Goal: Information Seeking & Learning: Learn about a topic

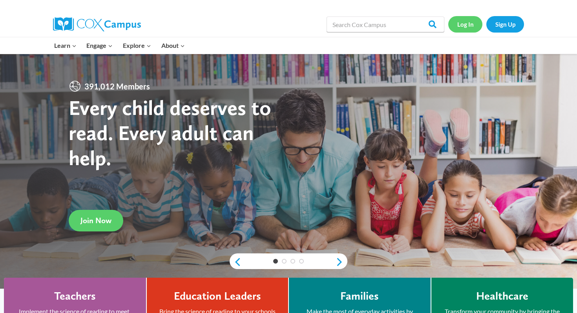
click at [465, 22] on link "Log In" at bounding box center [465, 24] width 34 height 16
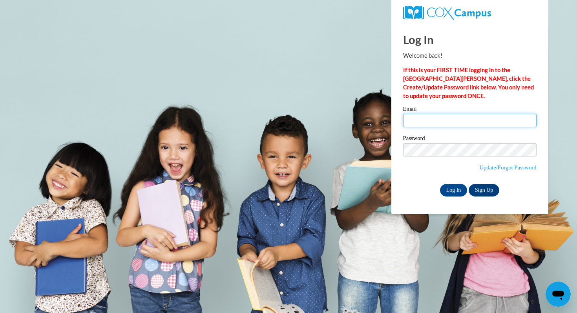
click at [422, 124] on input "Email" at bounding box center [469, 120] width 133 height 13
click at [270, 159] on body "Log In Welcome back! If this is your FIRST TIME logging in to the NEW Cox Campu…" at bounding box center [288, 156] width 577 height 313
click at [426, 123] on input "Email" at bounding box center [469, 120] width 133 height 13
type input "kbullock@mtsd.k12.wi.us"
click at [440, 184] on input "Log In" at bounding box center [453, 190] width 27 height 13
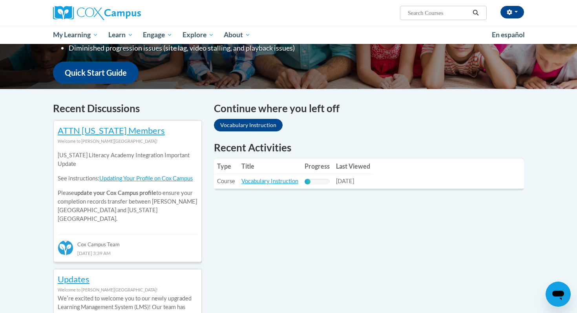
scroll to position [187, 0]
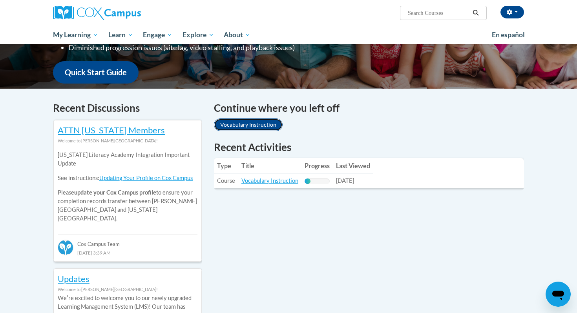
click at [252, 125] on link "Vocabulary Instruction" at bounding box center [248, 125] width 69 height 13
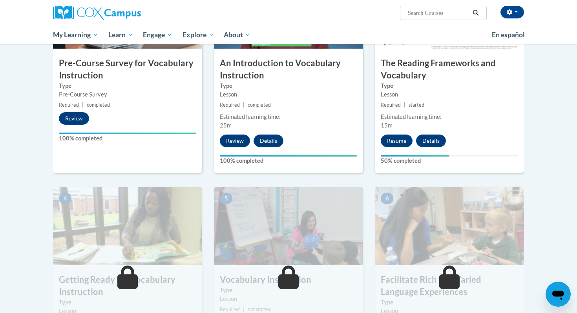
scroll to position [248, 0]
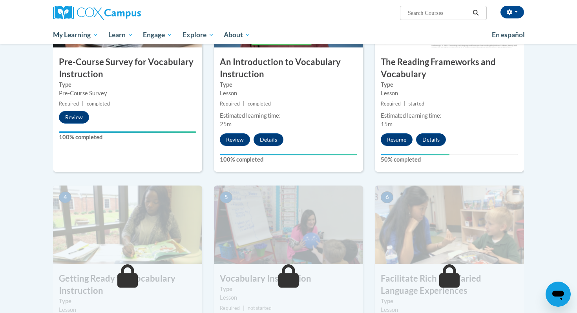
click at [396, 132] on div "3 The Reading Frameworks and Vocabulary Type Lesson Required | started Estimate…" at bounding box center [449, 70] width 149 height 203
click at [399, 142] on button "Resume" at bounding box center [397, 139] width 32 height 13
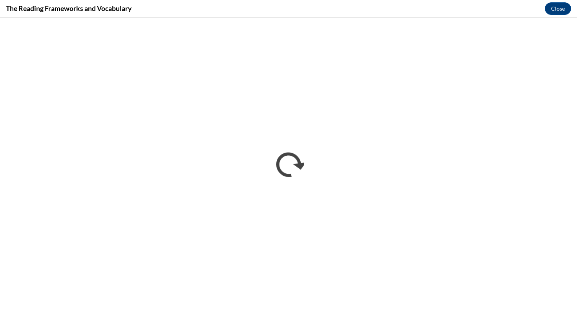
scroll to position [0, 0]
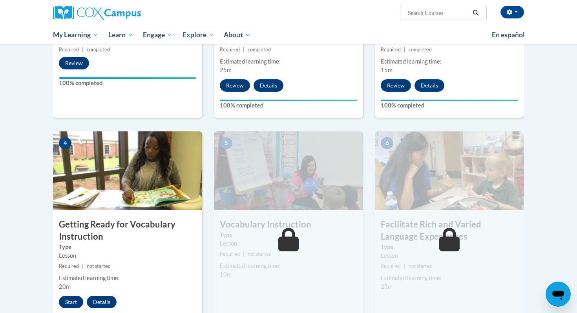
scroll to position [316, 0]
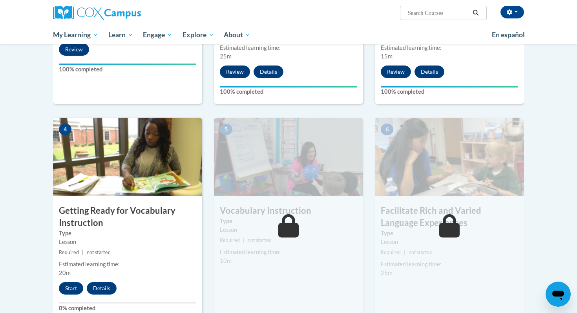
click at [138, 178] on img at bounding box center [127, 157] width 149 height 78
click at [76, 288] on button "Start" at bounding box center [71, 288] width 24 height 13
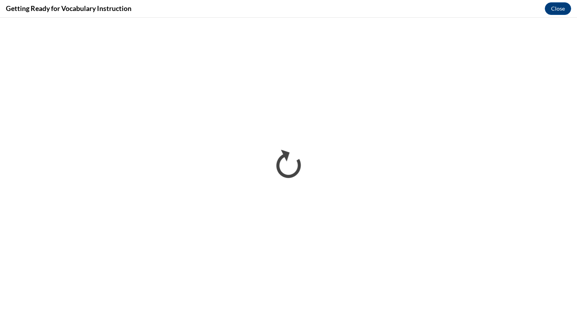
scroll to position [0, 0]
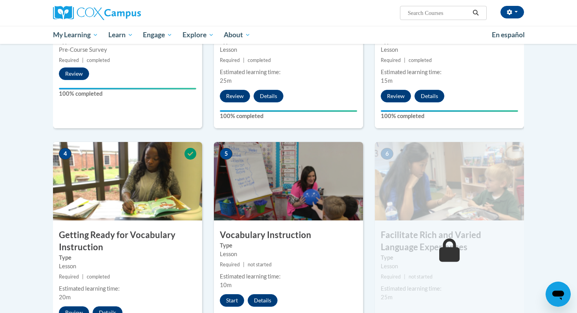
scroll to position [348, 0]
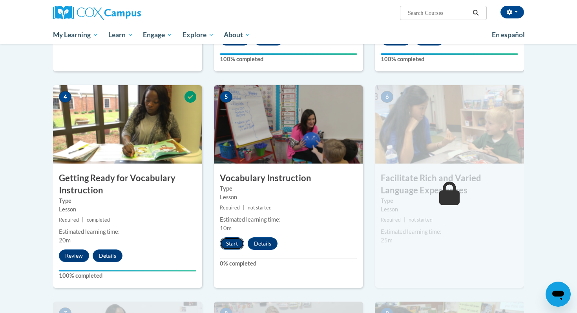
click at [230, 247] on button "Start" at bounding box center [232, 243] width 24 height 13
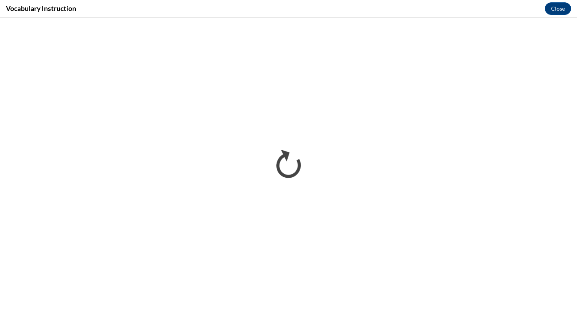
scroll to position [0, 0]
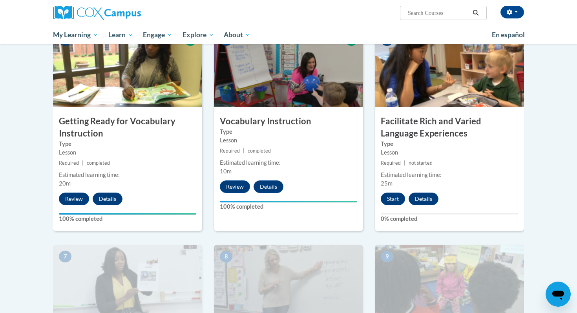
scroll to position [399, 0]
